Goal: Task Accomplishment & Management: Complete application form

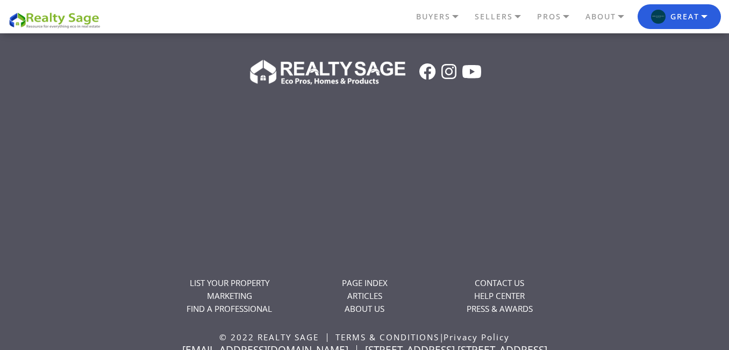
scroll to position [2472, 0]
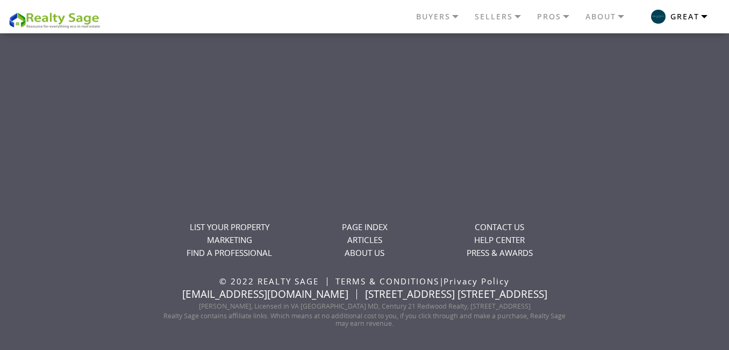
click at [669, 10] on button "Great" at bounding box center [678, 16] width 83 height 25
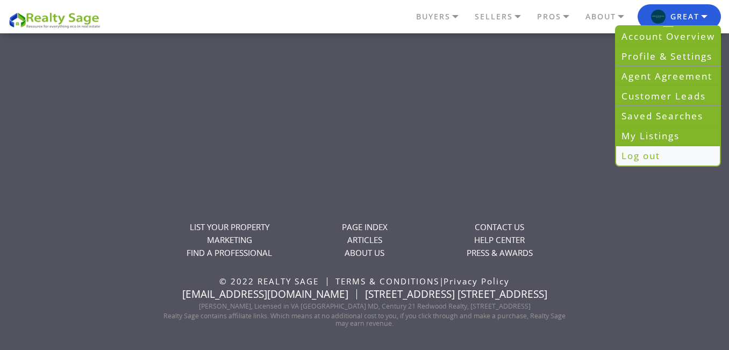
click at [672, 158] on link "Log out" at bounding box center [668, 155] width 104 height 19
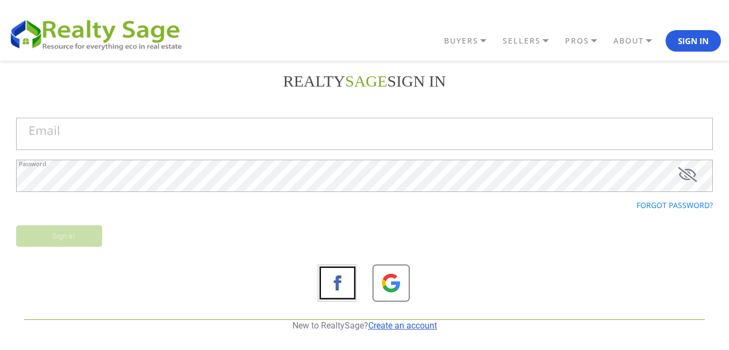
click at [408, 326] on link "Create an account" at bounding box center [402, 325] width 69 height 10
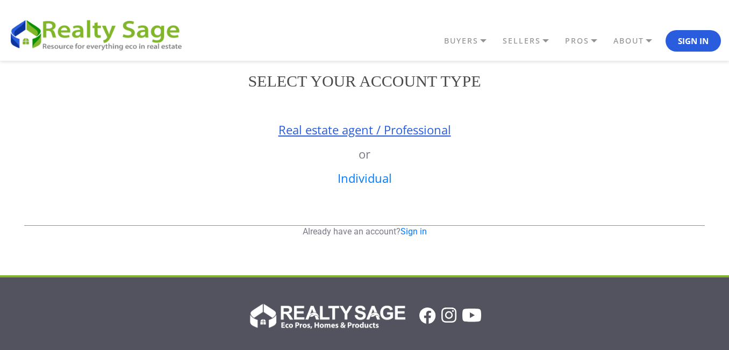
click at [367, 124] on link "Real estate agent / Professional" at bounding box center [364, 129] width 173 height 16
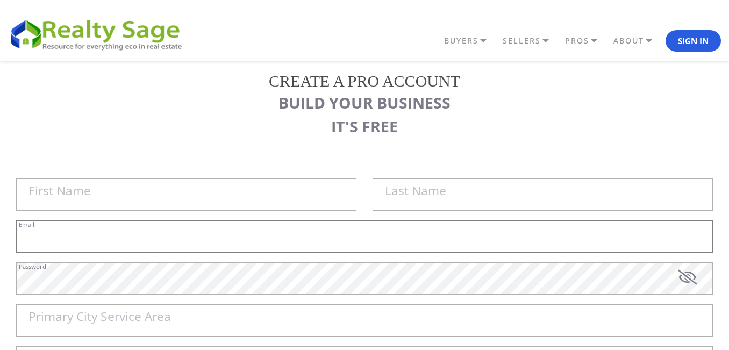
click at [298, 230] on input "Email" at bounding box center [364, 236] width 697 height 32
click at [295, 200] on input "First Name" at bounding box center [186, 194] width 340 height 32
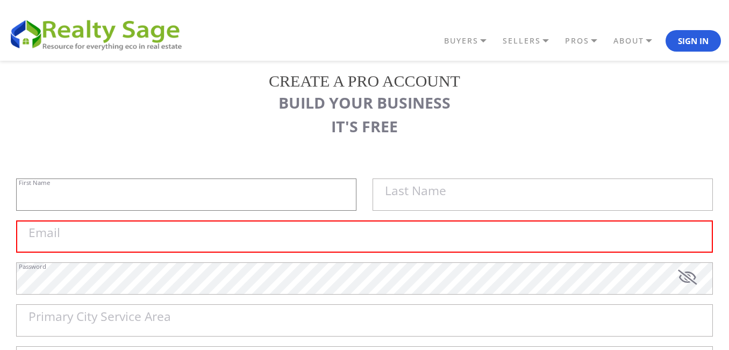
paste input "[PERSON_NAME] Design"
click at [81, 196] on input "[PERSON_NAME] Design" at bounding box center [186, 194] width 340 height 32
click at [398, 196] on label "Last Name" at bounding box center [415, 191] width 61 height 12
click at [356, 196] on input "[PERSON_NAME]" at bounding box center [186, 194] width 340 height 32
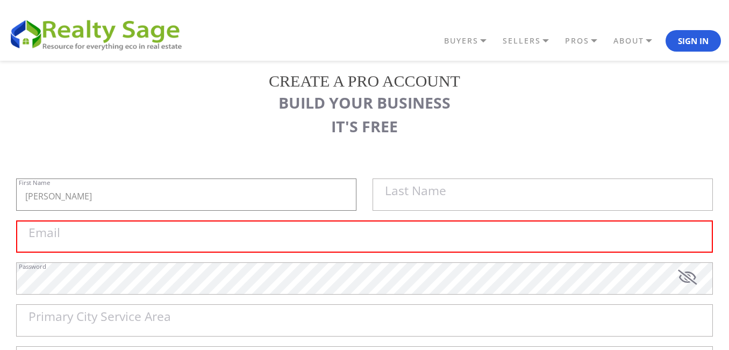
paste input "Design"
type input "[PERSON_NAME] Design"
click at [433, 206] on input "text" at bounding box center [542, 194] width 340 height 32
paste input "Design"
type input "Design"
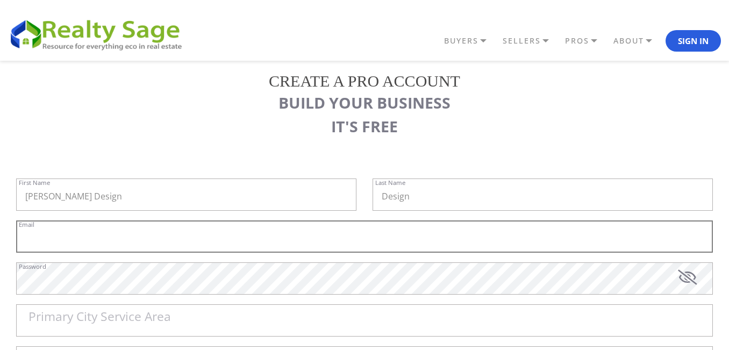
click at [153, 248] on input "Email" at bounding box center [364, 236] width 697 height 32
paste input "[EMAIL_ADDRESS][DOMAIN_NAME]"
type input "[EMAIL_ADDRESS][DOMAIN_NAME]"
click at [46, 268] on label "Password" at bounding box center [32, 266] width 27 height 6
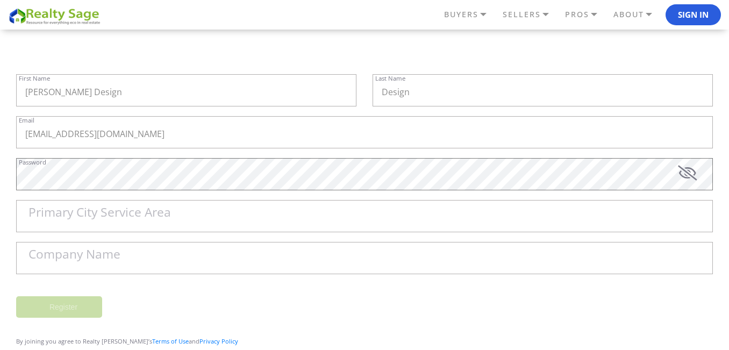
scroll to position [107, 0]
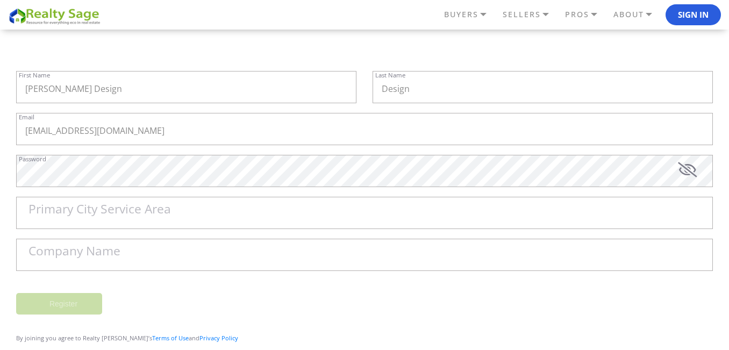
click at [162, 213] on label "Primary City Service Area" at bounding box center [99, 209] width 142 height 12
click at [162, 213] on input "Primary City Service Area" at bounding box center [364, 213] width 697 height 32
paste input "Westfield"
type input "Westfield"
click at [174, 245] on input "Company Name" at bounding box center [364, 255] width 697 height 32
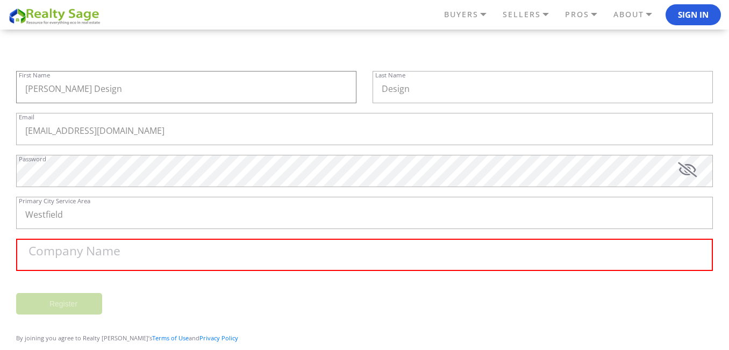
drag, startPoint x: 113, startPoint y: 90, endPoint x: 0, endPoint y: 82, distance: 113.7
click at [0, 82] on div "REALTY SAGE Sign in Email Password Forgot password? Sign in New to RealtySage? …" at bounding box center [364, 169] width 729 height 432
click at [98, 256] on label "Company Name" at bounding box center [74, 251] width 92 height 12
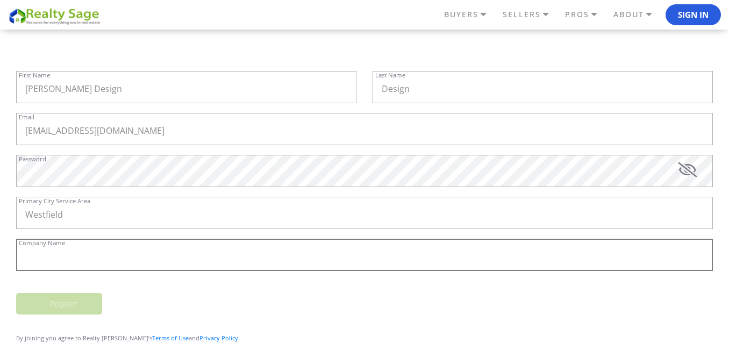
click at [98, 256] on input "Company Name" at bounding box center [364, 255] width 697 height 32
paste input "[PERSON_NAME] Design"
type input "[PERSON_NAME] Design"
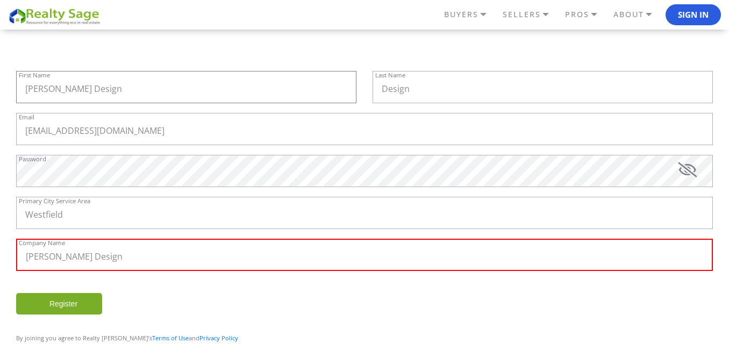
click at [87, 94] on input "[PERSON_NAME] Design" at bounding box center [186, 87] width 340 height 32
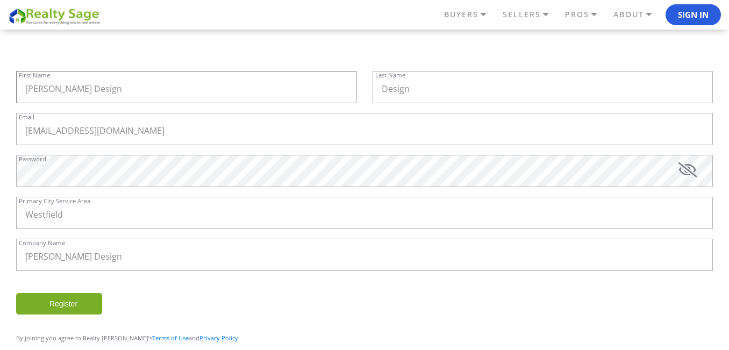
click at [87, 94] on input "[PERSON_NAME] Design" at bounding box center [186, 87] width 340 height 32
type input "[PERSON_NAME]"
click at [693, 173] on icon at bounding box center [687, 169] width 19 height 15
click at [81, 289] on div "Ellie Mroz Design Company Name" at bounding box center [364, 266] width 713 height 55
click at [82, 302] on input "Register" at bounding box center [59, 303] width 86 height 21
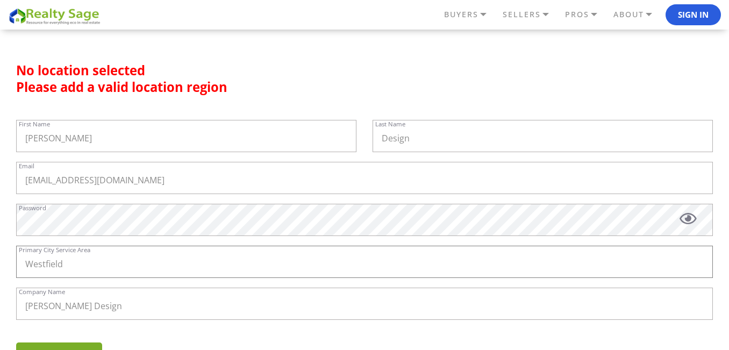
click at [68, 272] on input "Westfield" at bounding box center [364, 262] width 697 height 32
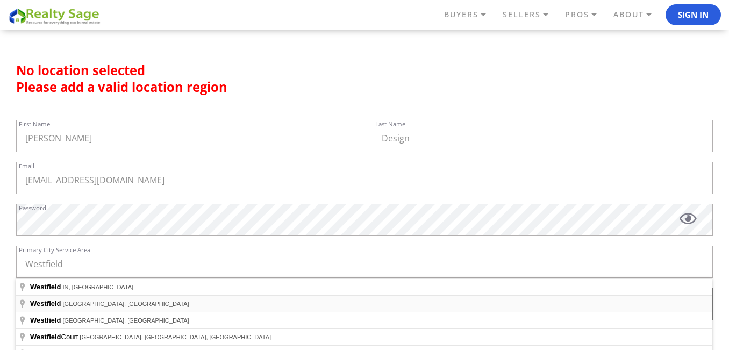
type input "Westfield, NJ, USA"
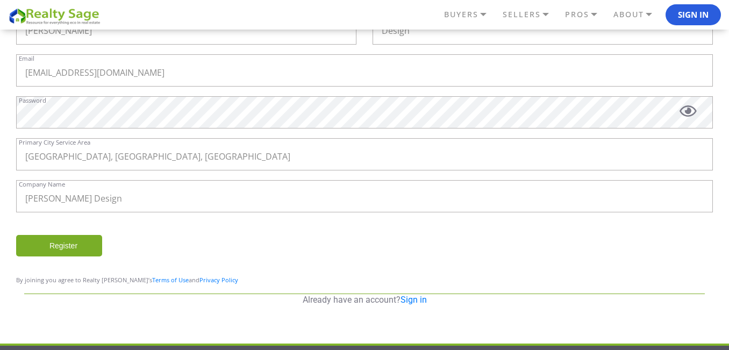
click at [81, 246] on input "Register" at bounding box center [59, 245] width 86 height 21
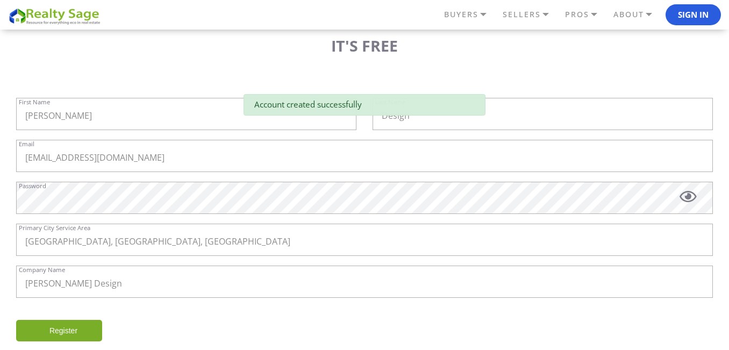
scroll to position [63, 0]
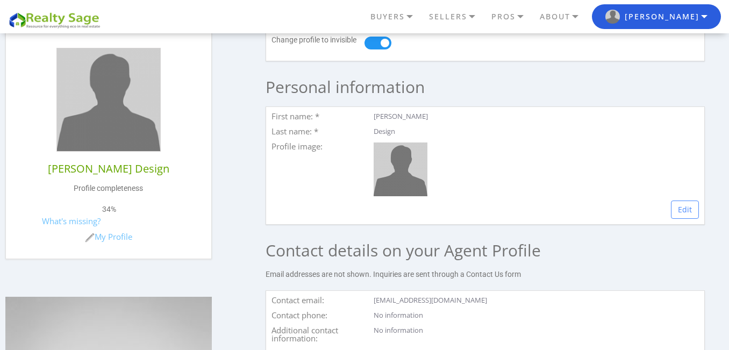
scroll to position [270, 0]
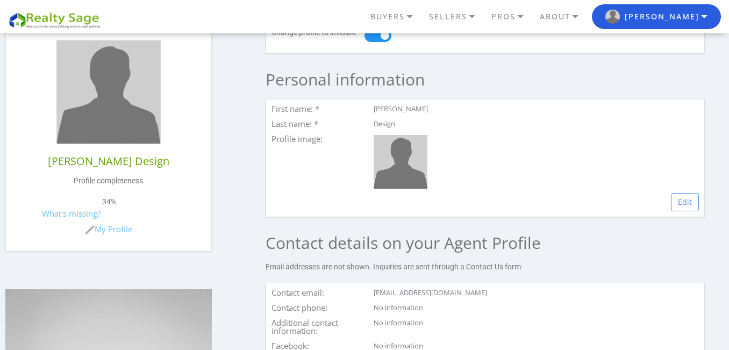
click at [667, 198] on div "First name: * Ellie Mroz Last name: * Design Profile image: Edit" at bounding box center [485, 158] width 439 height 118
click at [673, 199] on link "Edit" at bounding box center [685, 202] width 28 height 18
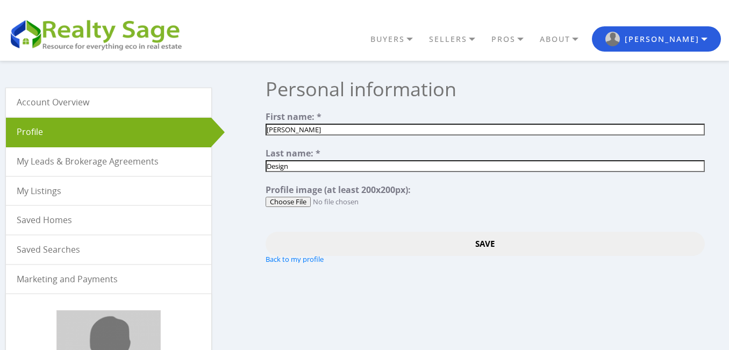
click at [415, 242] on input "Save" at bounding box center [485, 244] width 439 height 24
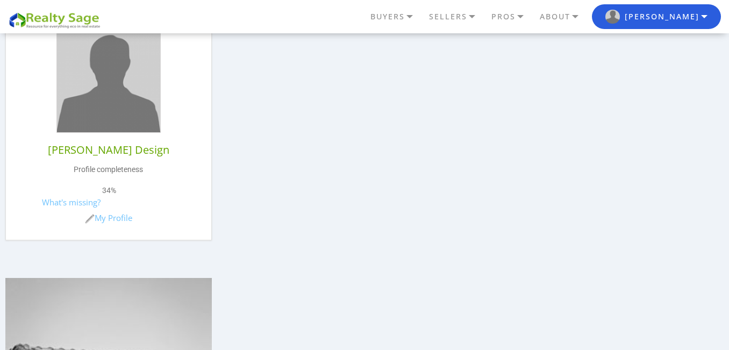
scroll to position [282, 0]
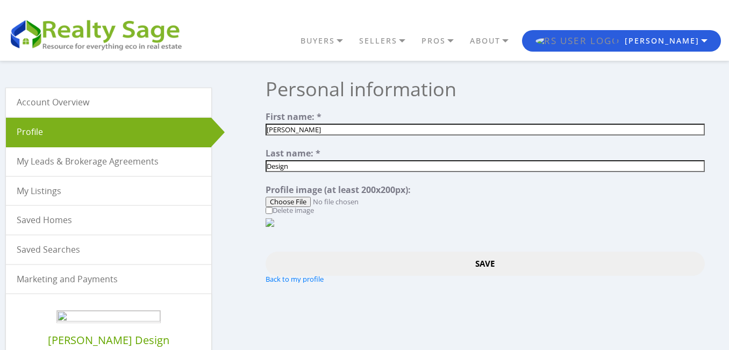
click at [304, 204] on input "file" at bounding box center [485, 202] width 439 height 10
type input "C:\fakepath\4e272c525c52c06772244952d2bf2e9a-h_l.jpg"
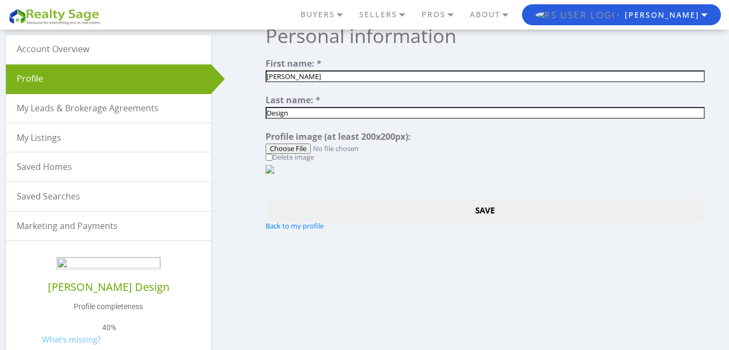
scroll to position [54, 0]
click at [422, 222] on input "Save" at bounding box center [485, 210] width 439 height 24
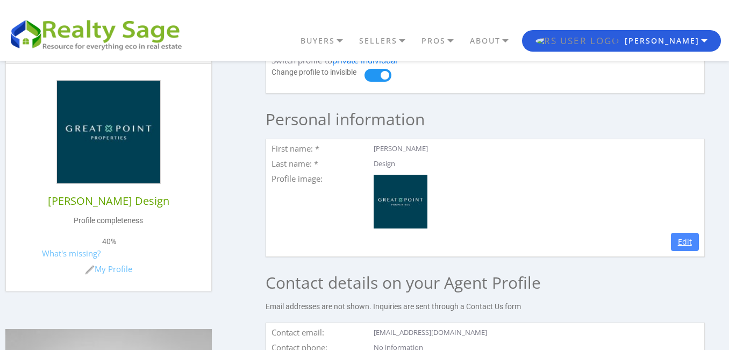
click at [672, 233] on link "Edit" at bounding box center [685, 242] width 28 height 18
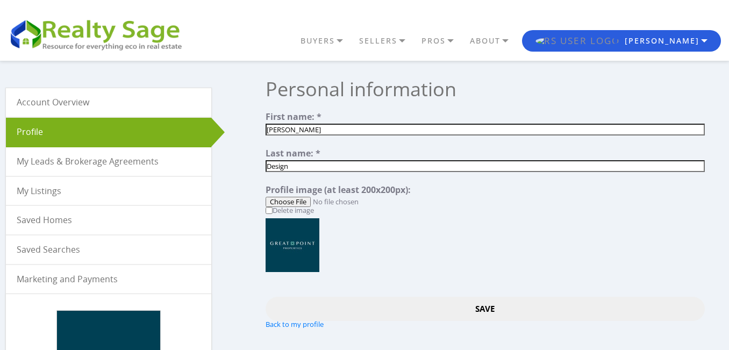
click at [291, 200] on input "file" at bounding box center [485, 202] width 439 height 10
type input "C:\fakepath\AC5S3Z2esuRi_240x240_IM0emg9R (1).jpg"
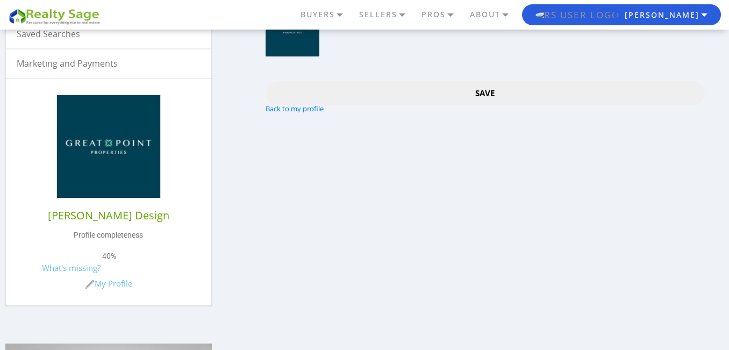
scroll to position [213, 0]
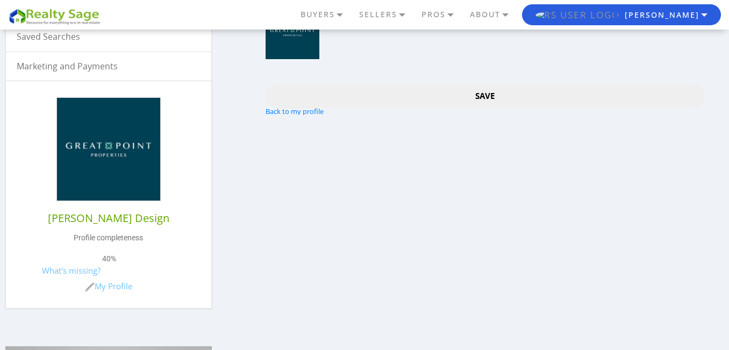
click at [447, 98] on input "Save" at bounding box center [485, 96] width 439 height 24
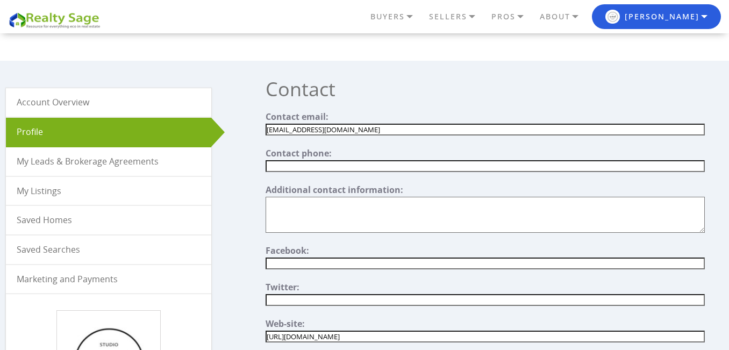
scroll to position [135, 0]
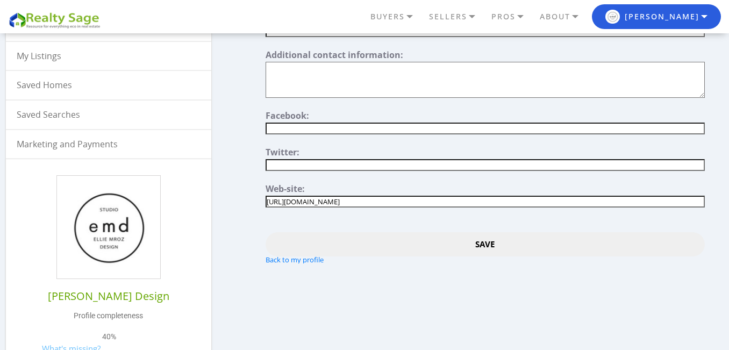
type input"] "https://elliemrozdesign.com"
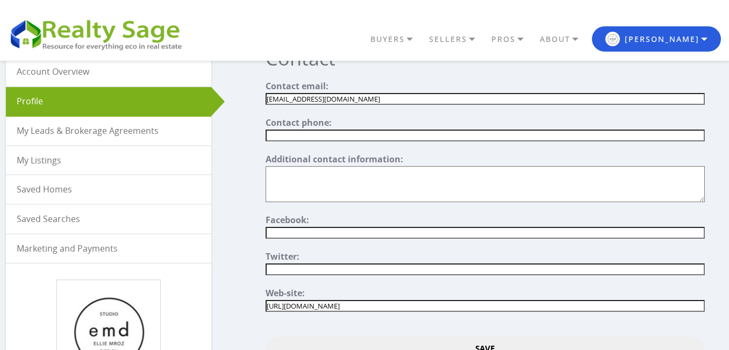
scroll to position [27, 0]
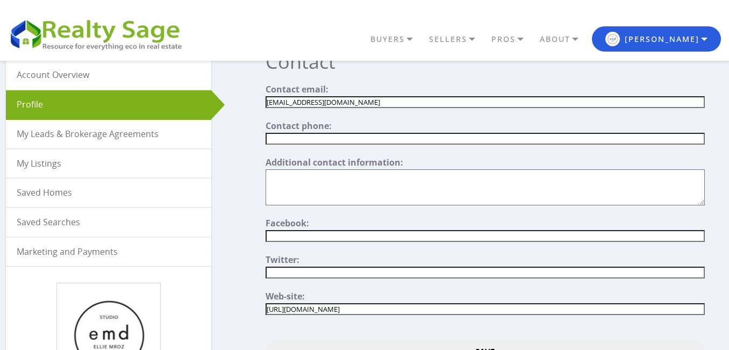
click at [307, 141] on input "text" at bounding box center [485, 139] width 439 height 12
paste input "[PHONE_NUMBER]"
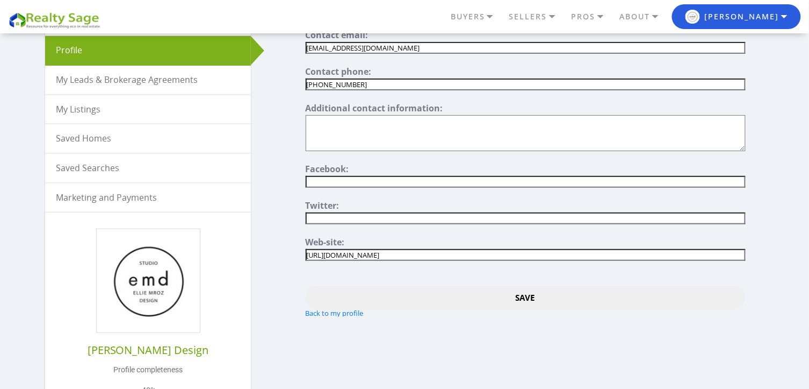
scroll to position [149, 0]
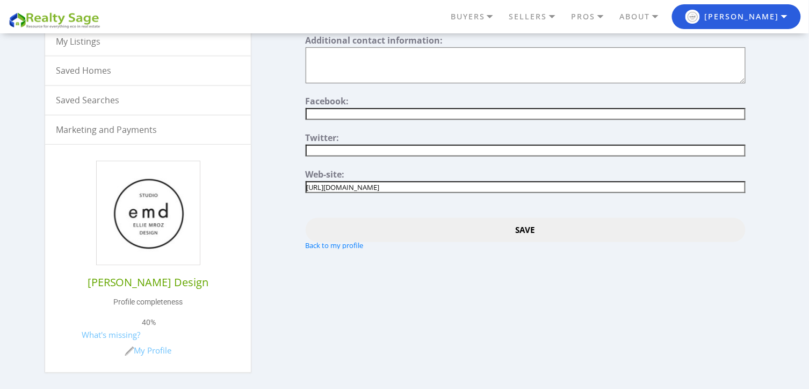
type input "[PHONE_NUMBER]"
click at [421, 218] on input "Save" at bounding box center [526, 230] width 440 height 24
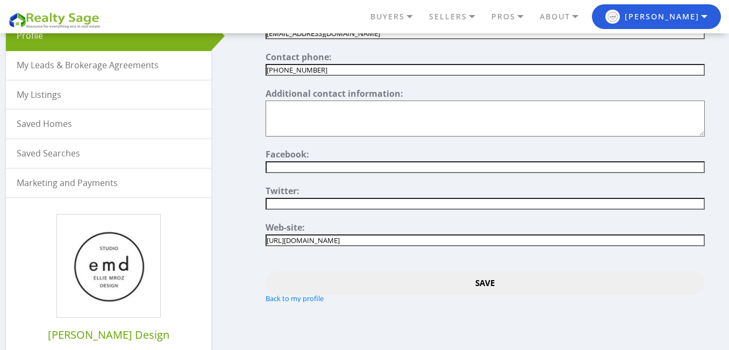
scroll to position [42, 0]
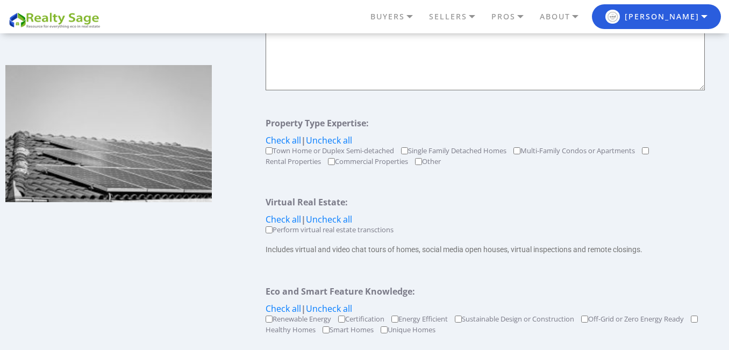
scroll to position [504, 0]
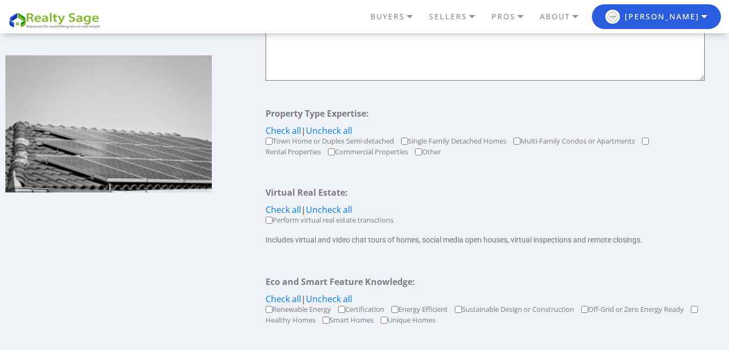
click at [387, 25] on ul "BUYERS Buyers Guide Solar Financing Eco Homes Connect to Eco Agents Eco Friendl…" at bounding box center [456, 16] width 530 height 25
click at [376, 47] on textarea at bounding box center [485, 45] width 439 height 71
paste textarea "Create a home that reflects your style with [PERSON_NAME] Design, an interior d…"
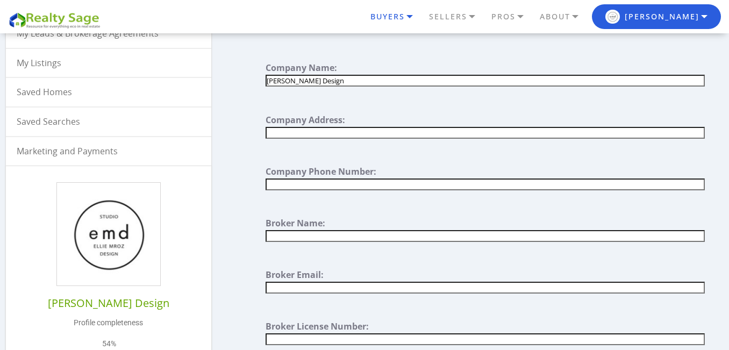
scroll to position [127, 0]
type textarea "Create a home that reflects your style with [PERSON_NAME] Design, an interior d…"
click at [323, 133] on input "text" at bounding box center [485, 133] width 439 height 12
paste input "[STREET_ADDRESS][US_STATE]"
type input "[STREET_ADDRESS][US_STATE]"
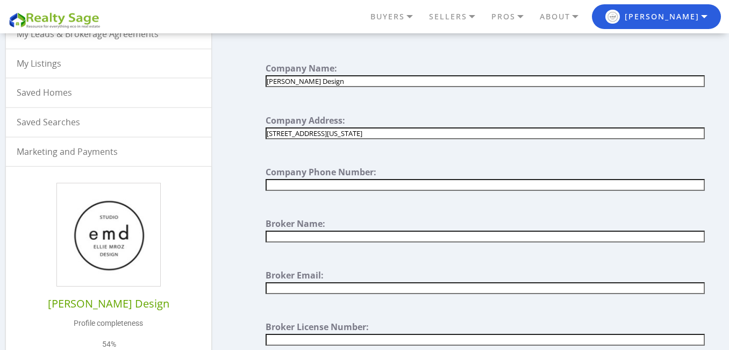
click at [365, 176] on div "Company Phone Number:" at bounding box center [485, 173] width 439 height 11
click at [367, 183] on input "text" at bounding box center [485, 185] width 439 height 12
paste input "[PHONE_NUMBER]"
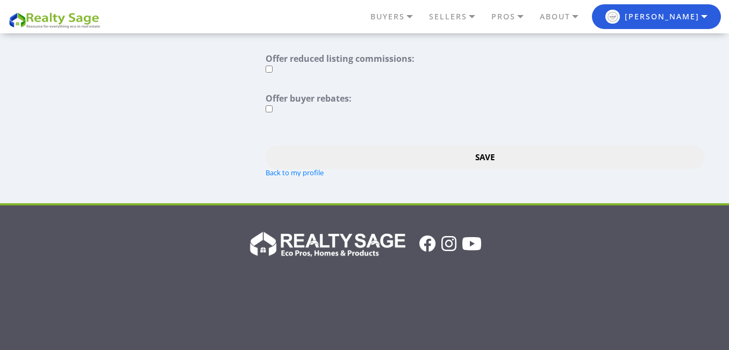
scroll to position [1102, 0]
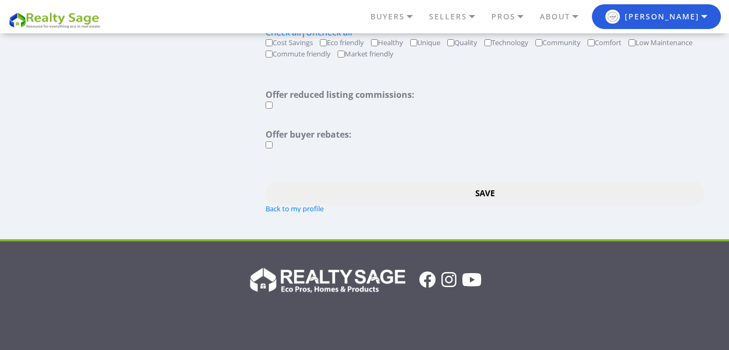
type input "[PHONE_NUMBER]"
click at [435, 190] on input "Save" at bounding box center [485, 193] width 439 height 24
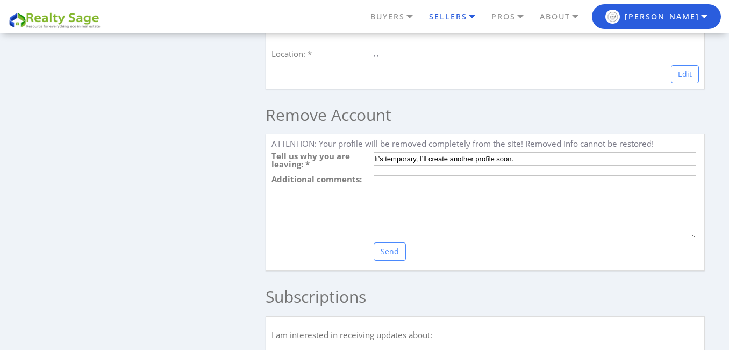
scroll to position [1689, 0]
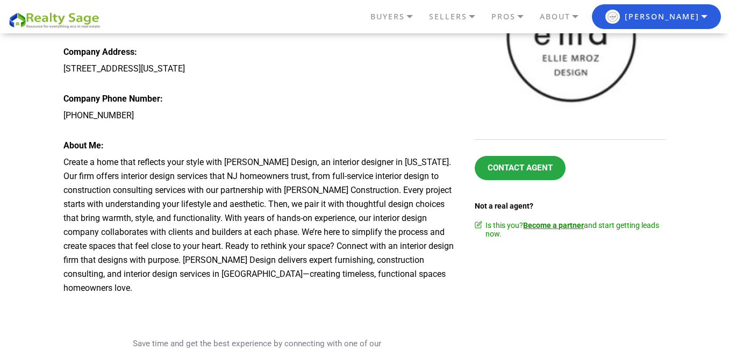
scroll to position [200, 0]
